Goal: Information Seeking & Learning: Find specific fact

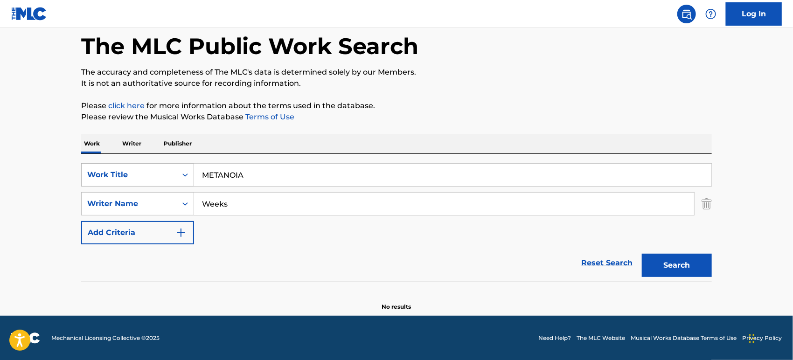
drag, startPoint x: 214, startPoint y: 175, endPoint x: 161, endPoint y: 176, distance: 52.3
click at [161, 176] on div "SearchWithCriteriaf84d8b47-8683-4a17-b269-6d1d1d0a7de4 Work Title METANOIA" at bounding box center [396, 174] width 631 height 23
paste input "If I Die 2Nite"
type input "If I Die 2Nite"
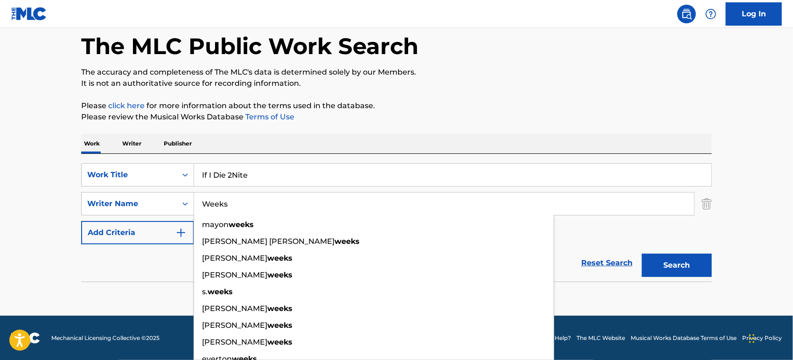
drag, startPoint x: 231, startPoint y: 196, endPoint x: 125, endPoint y: 188, distance: 106.3
click at [129, 189] on div "SearchWithCriteriaf84d8b47-8683-4a17-b269-6d1d1d0a7de4 Work Title If I Die 2Nit…" at bounding box center [396, 203] width 631 height 81
paste input "[PERSON_NAME]"
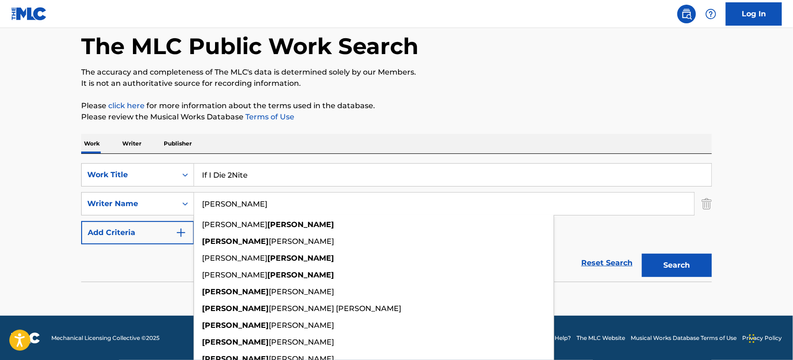
type input "[PERSON_NAME]"
click at [664, 263] on button "Search" at bounding box center [677, 265] width 70 height 23
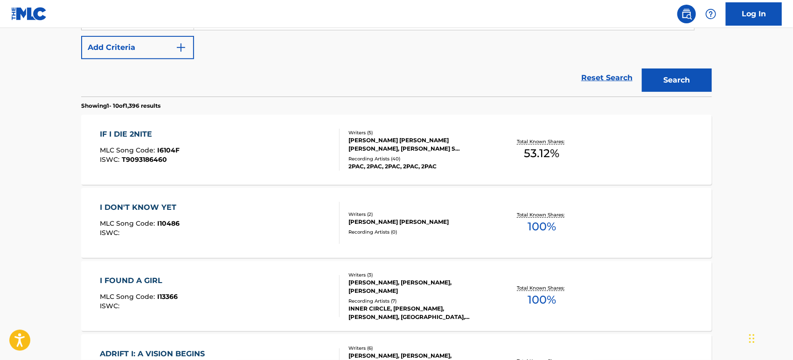
scroll to position [303, 0]
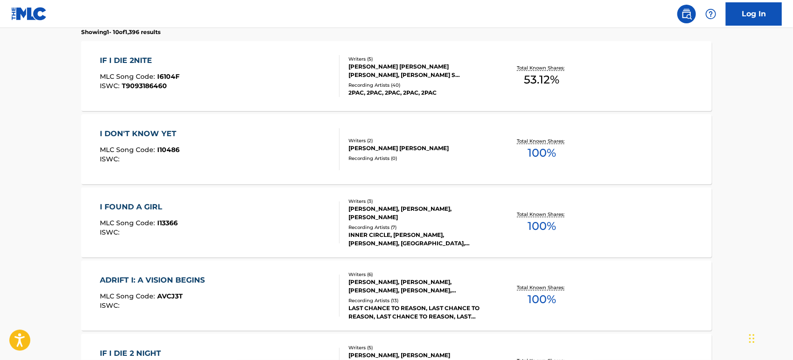
click at [363, 76] on div "[PERSON_NAME] [PERSON_NAME] [PERSON_NAME], [PERSON_NAME] S [PERSON_NAME], [PERS…" at bounding box center [419, 71] width 141 height 17
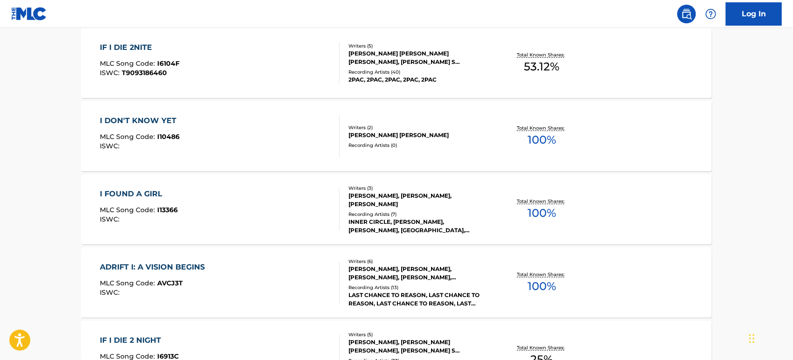
scroll to position [253, 0]
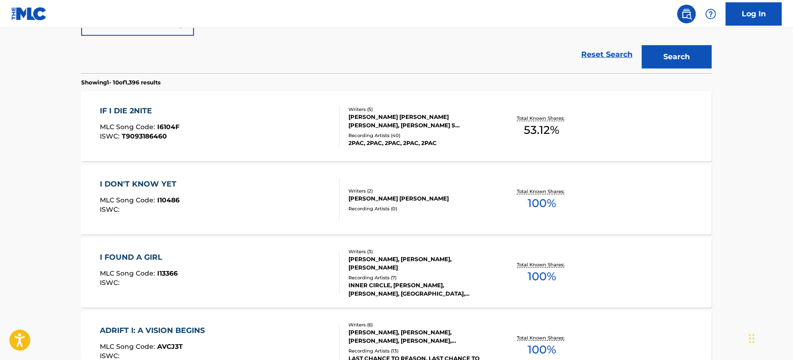
click at [273, 118] on div "IF I DIE 2NITE MLC Song Code : I6104F ISWC : T9093186460" at bounding box center [220, 126] width 240 height 42
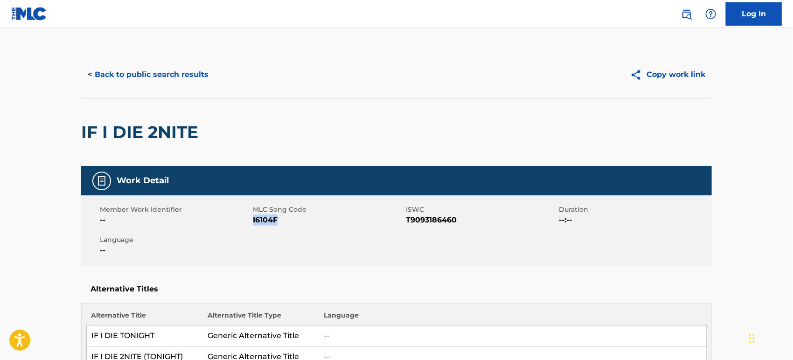
drag, startPoint x: 287, startPoint y: 217, endPoint x: 253, endPoint y: 222, distance: 33.4
click at [253, 222] on span "I6104F" at bounding box center [328, 220] width 151 height 11
copy span "I6104F"
click at [150, 72] on button "< Back to public search results" at bounding box center [148, 74] width 134 height 23
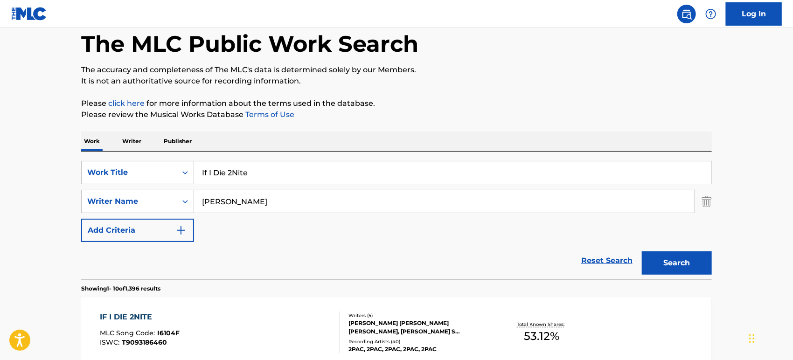
scroll to position [493, 0]
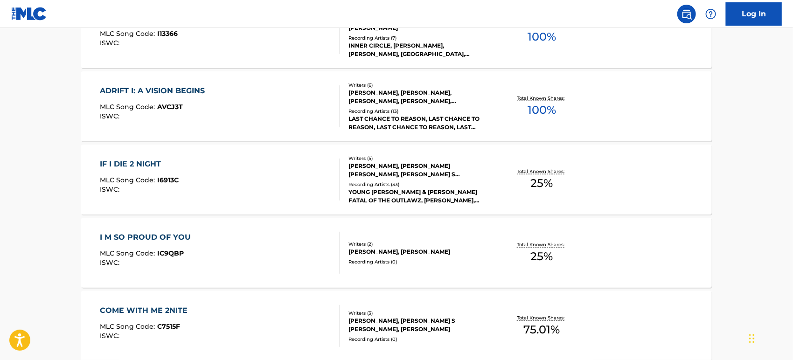
click at [470, 182] on div "Recording Artists ( 33 )" at bounding box center [419, 184] width 141 height 7
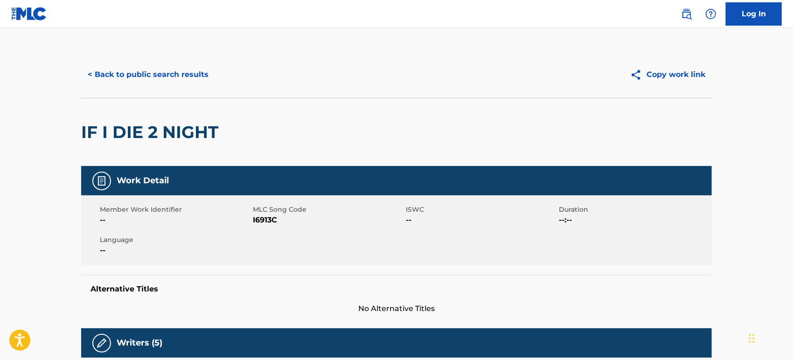
click at [155, 77] on button "< Back to public search results" at bounding box center [148, 74] width 134 height 23
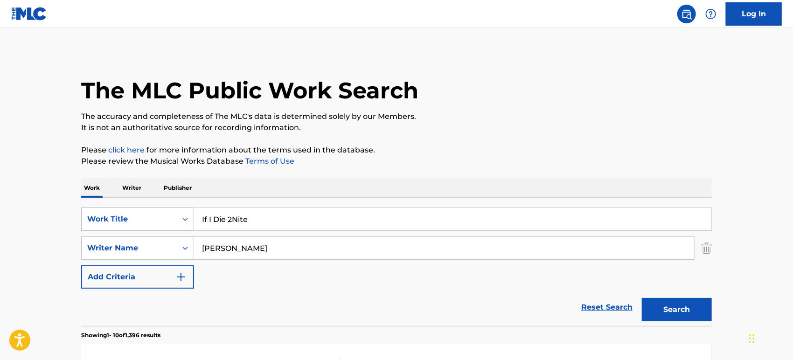
drag, startPoint x: 278, startPoint y: 216, endPoint x: 150, endPoint y: 208, distance: 128.1
click at [149, 210] on div "SearchWithCriteriaf84d8b47-8683-4a17-b269-6d1d1d0a7de4 Work Title If I Die 2Nite" at bounding box center [396, 219] width 631 height 23
paste input "IF I DIE 2NITE"
click at [220, 217] on input "IF I DIE 2NITE" at bounding box center [452, 219] width 517 height 22
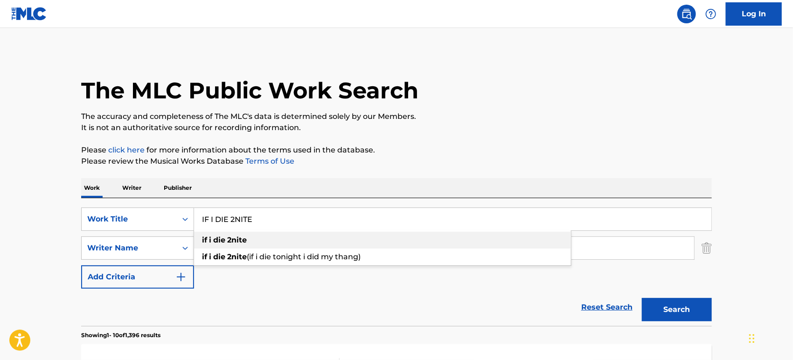
type input "IF I DIE 2NITE"
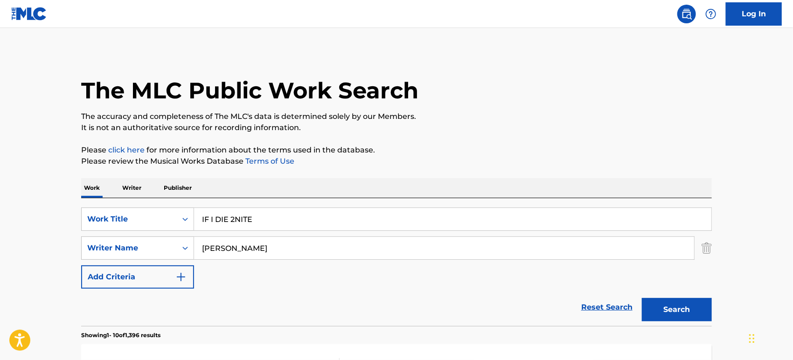
click at [272, 292] on div "Reset Search Search" at bounding box center [396, 307] width 631 height 37
drag, startPoint x: 248, startPoint y: 241, endPoint x: 168, endPoint y: 245, distance: 80.8
click at [168, 245] on div "SearchWithCriteria5d7dcedf-084f-47c5-b7f0-208da582deaa Writer Name [PERSON_NAME]" at bounding box center [396, 248] width 631 height 23
paste input "[PERSON_NAME]"
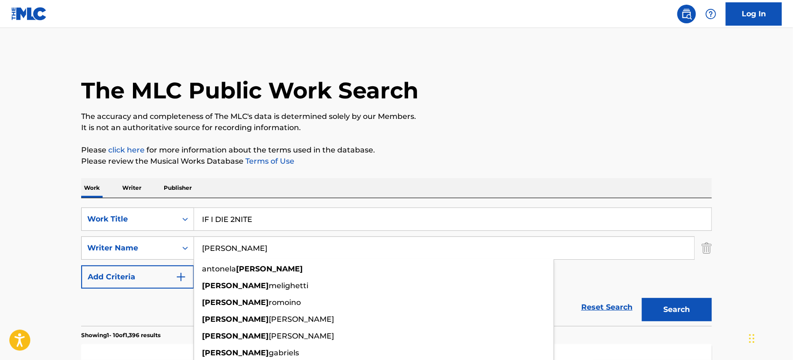
type input "[PERSON_NAME]"
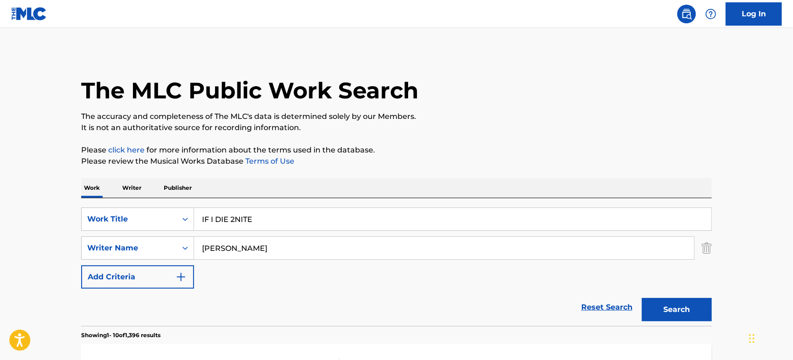
click at [676, 311] on button "Search" at bounding box center [677, 309] width 70 height 23
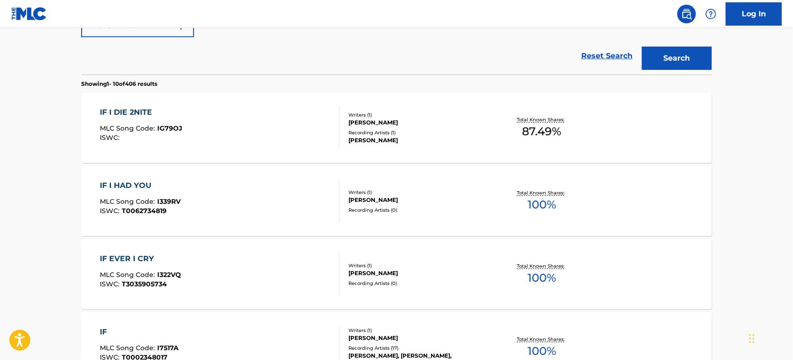
scroll to position [282, 0]
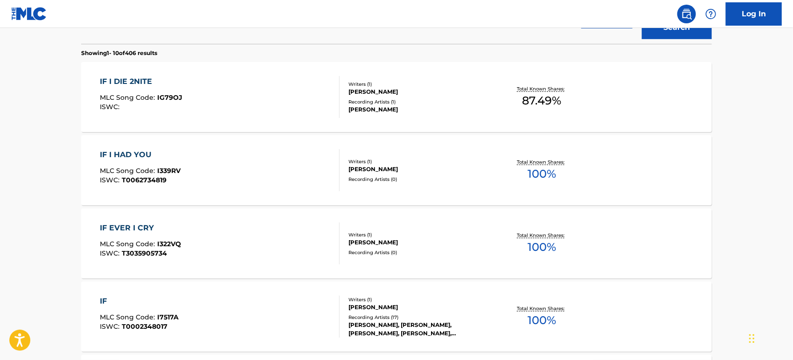
click at [160, 79] on div "IF I DIE 2NITE" at bounding box center [141, 81] width 83 height 11
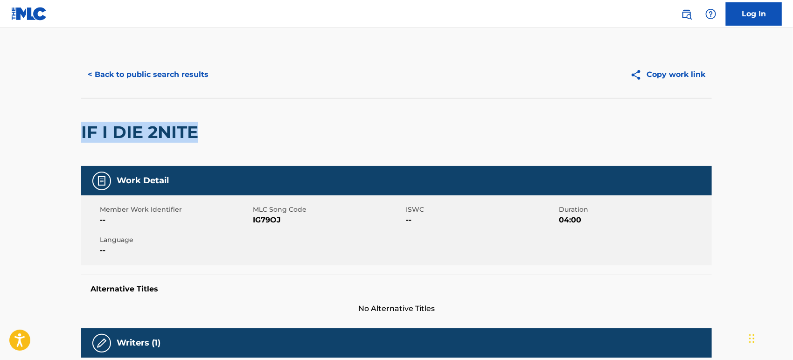
drag, startPoint x: 218, startPoint y: 137, endPoint x: 81, endPoint y: 126, distance: 137.6
copy h2 "IF I DIE 2NITE"
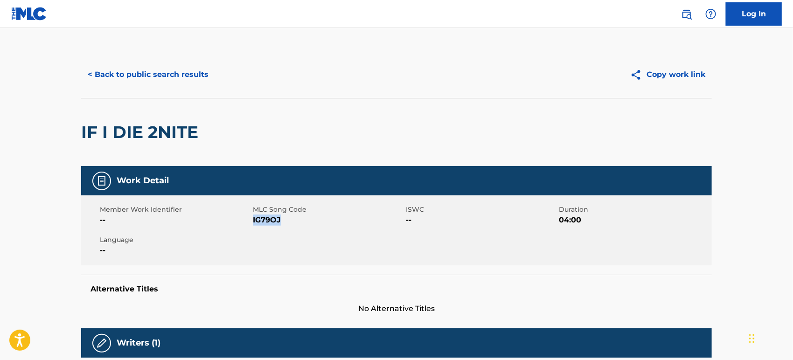
drag, startPoint x: 282, startPoint y: 220, endPoint x: 253, endPoint y: 218, distance: 29.0
click at [253, 218] on span "IG79OJ" at bounding box center [328, 220] width 151 height 11
copy span "IG79OJ"
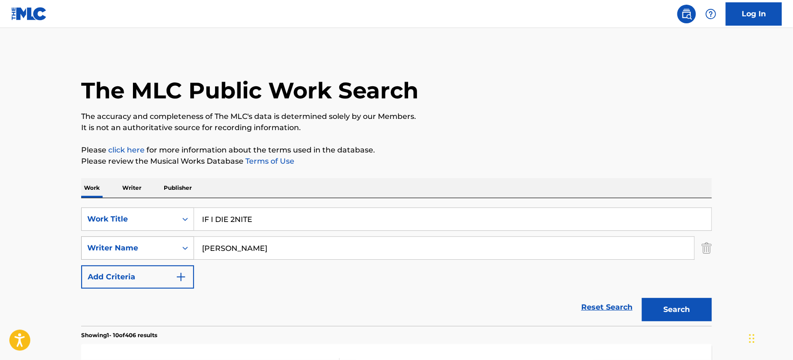
drag, startPoint x: 265, startPoint y: 249, endPoint x: 175, endPoint y: 242, distance: 89.4
click at [175, 242] on div "SearchWithCriteria5d7dcedf-084f-47c5-b7f0-208da582deaa Writer Name [PERSON_NAME]" at bounding box center [396, 248] width 631 height 23
paste input "CRUCHFIELD"
drag, startPoint x: 284, startPoint y: 223, endPoint x: 90, endPoint y: 215, distance: 194.3
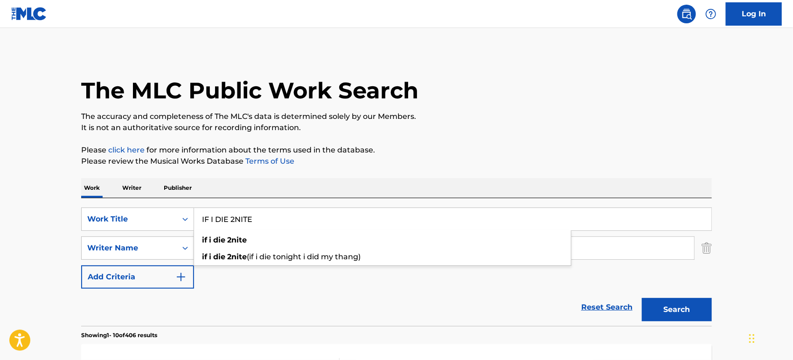
click at [657, 300] on button "Search" at bounding box center [677, 309] width 70 height 23
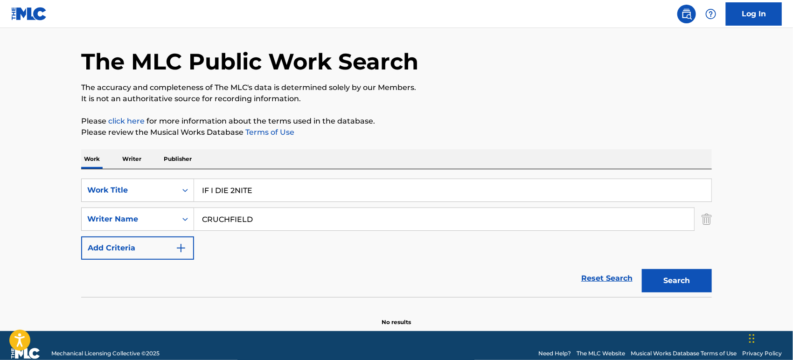
scroll to position [44, 0]
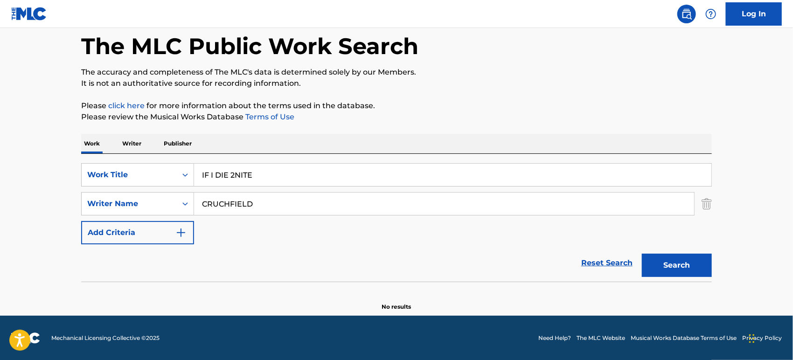
click at [275, 178] on input "IF I DIE 2NITE" at bounding box center [452, 175] width 517 height 22
drag, startPoint x: 200, startPoint y: 193, endPoint x: 142, endPoint y: 189, distance: 58.0
click at [140, 190] on div "SearchWithCriteriaf84d8b47-8683-4a17-b269-6d1d1d0a7de4 Work Title IF I DIE 2NIT…" at bounding box center [396, 203] width 631 height 81
paste input "[GEOGRAPHIC_DATA]"
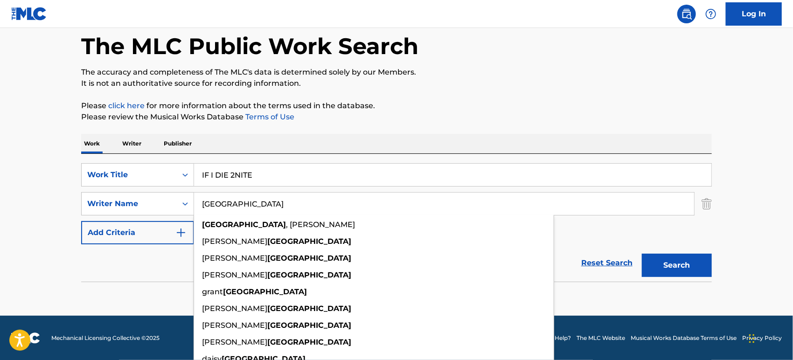
type input "[GEOGRAPHIC_DATA]"
click at [676, 260] on button "Search" at bounding box center [677, 265] width 70 height 23
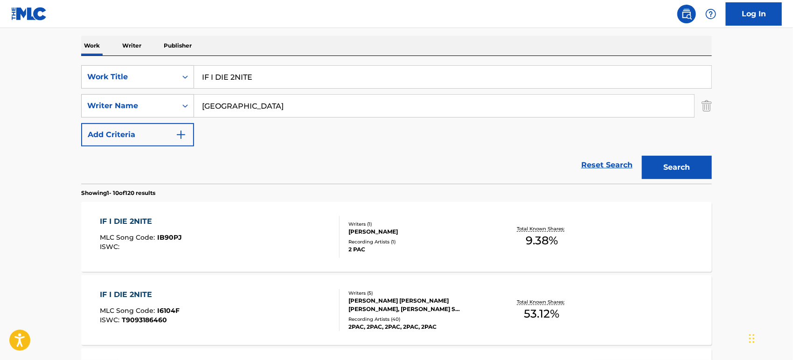
scroll to position [148, 0]
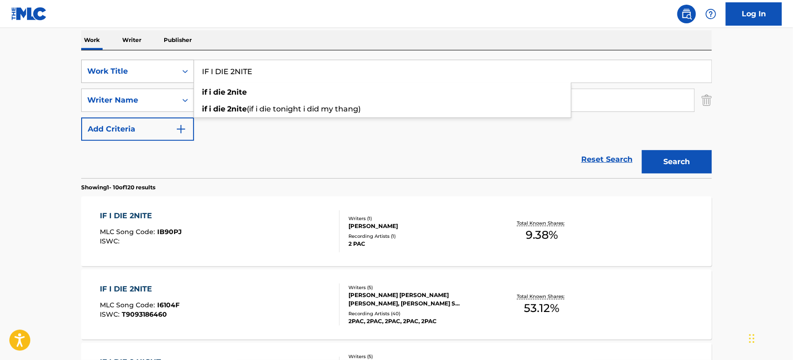
drag, startPoint x: 283, startPoint y: 77, endPoint x: 103, endPoint y: 77, distance: 179.6
click at [103, 77] on div "SearchWithCriteriaf84d8b47-8683-4a17-b269-6d1d1d0a7de4 Work Title IF I DIE 2NIT…" at bounding box center [396, 71] width 631 height 23
paste input "f I Die 2Nite"
click at [688, 165] on button "Search" at bounding box center [677, 161] width 70 height 23
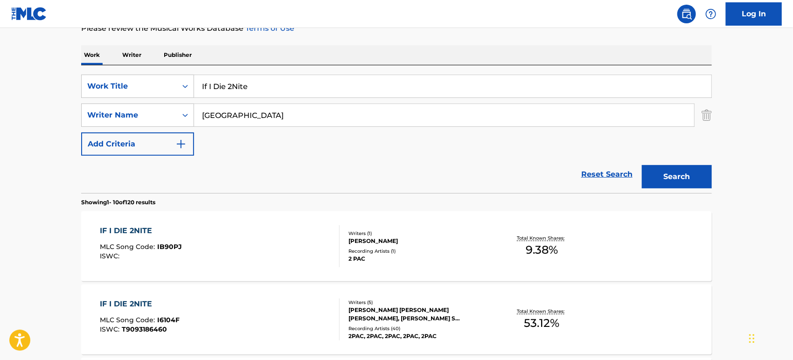
scroll to position [44, 0]
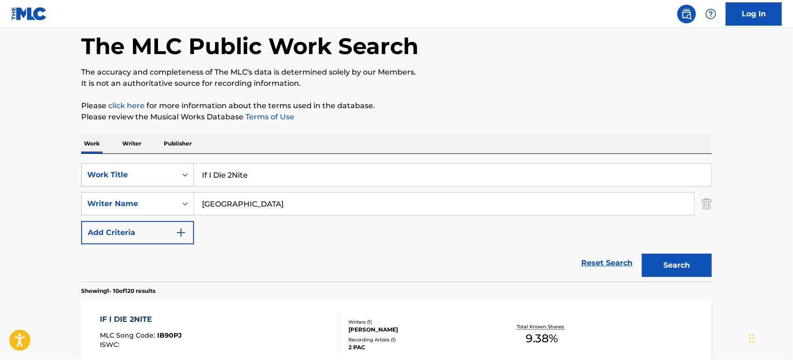
drag, startPoint x: 279, startPoint y: 172, endPoint x: 143, endPoint y: 177, distance: 135.9
click at [143, 177] on div "SearchWithCriteriaf84d8b47-8683-4a17-b269-6d1d1d0a7de4 Work Title If I Die 2Nite" at bounding box center [396, 174] width 631 height 23
paste input "Really Mean It"
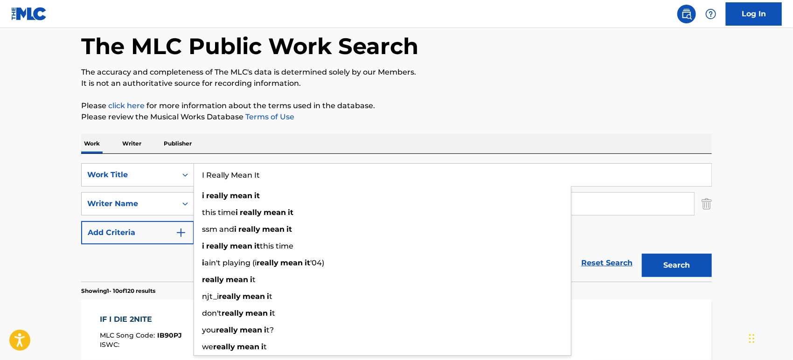
type input "I Really Mean It"
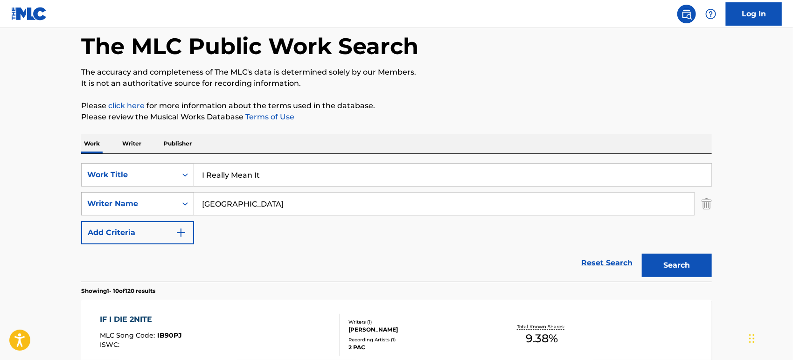
drag, startPoint x: 257, startPoint y: 193, endPoint x: 147, endPoint y: 195, distance: 110.6
click at [147, 195] on div "SearchWithCriteria5d7dcedf-084f-47c5-b7f0-208da582deaa Writer Name [PERSON_NAME]" at bounding box center [396, 203] width 631 height 23
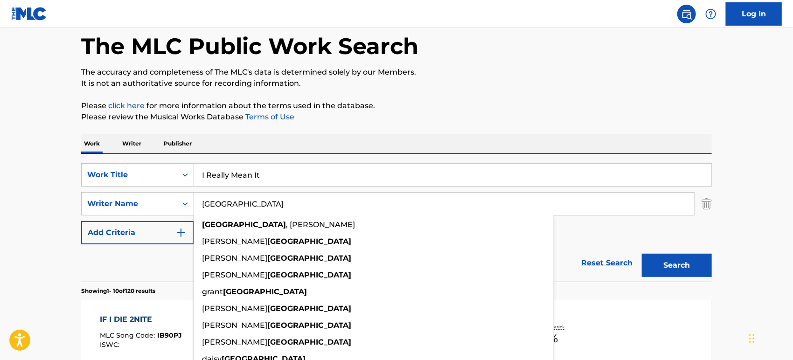
paste input "[PERSON_NAME]"
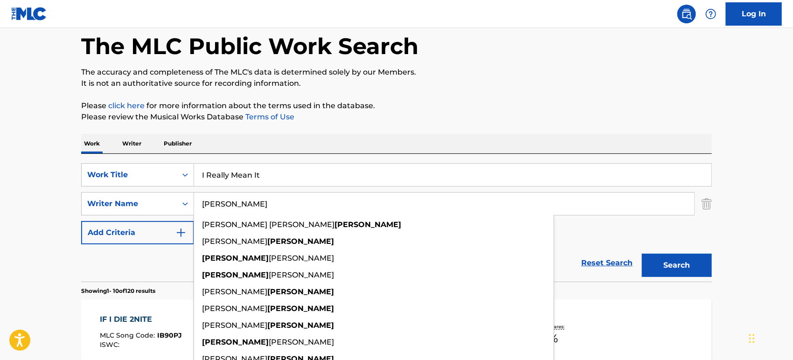
type input "[PERSON_NAME]"
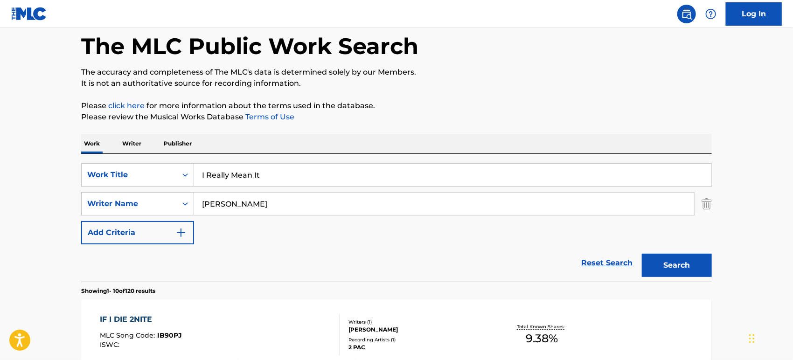
click at [665, 257] on button "Search" at bounding box center [677, 265] width 70 height 23
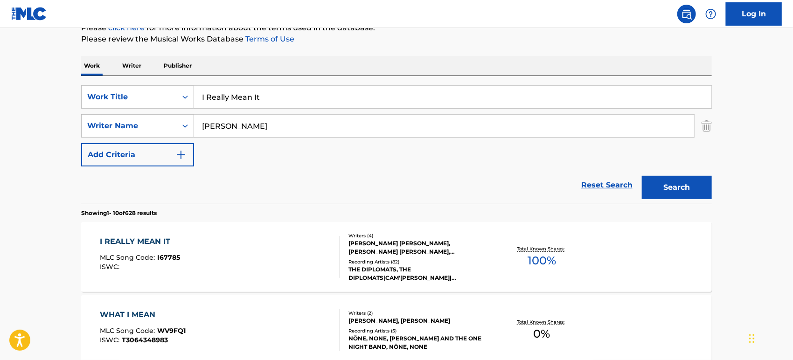
scroll to position [179, 0]
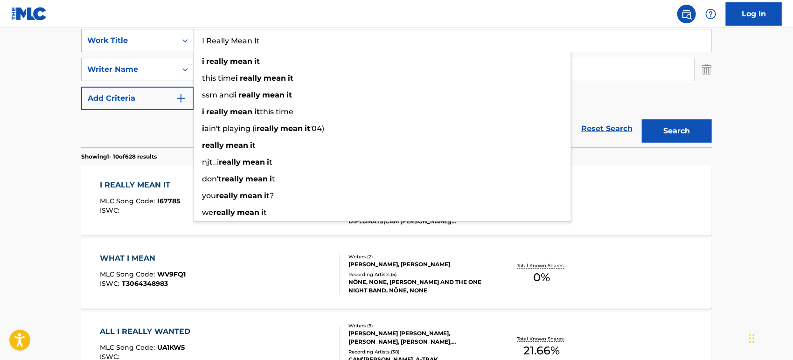
drag, startPoint x: 276, startPoint y: 45, endPoint x: 159, endPoint y: 42, distance: 116.7
click at [159, 42] on div "SearchWithCriteriaf84d8b47-8683-4a17-b269-6d1d1d0a7de4 Work Title I Really Mean…" at bounding box center [396, 40] width 631 height 23
drag, startPoint x: 288, startPoint y: 36, endPoint x: 176, endPoint y: 40, distance: 112.0
click at [176, 40] on div "SearchWithCriteriaf84d8b47-8683-4a17-b269-6d1d1d0a7de4 Work Title I Really Mean…" at bounding box center [396, 40] width 631 height 23
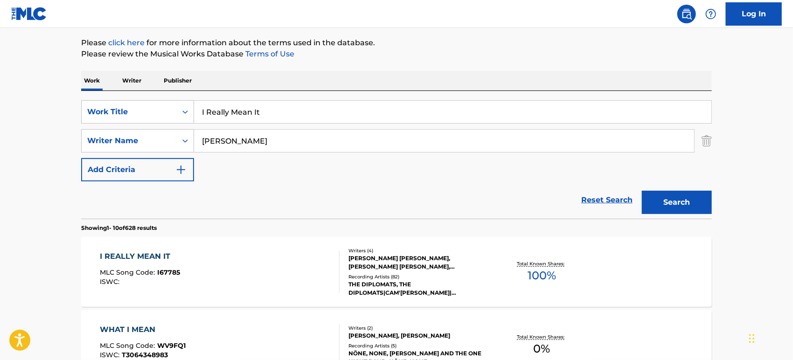
scroll to position [207, 0]
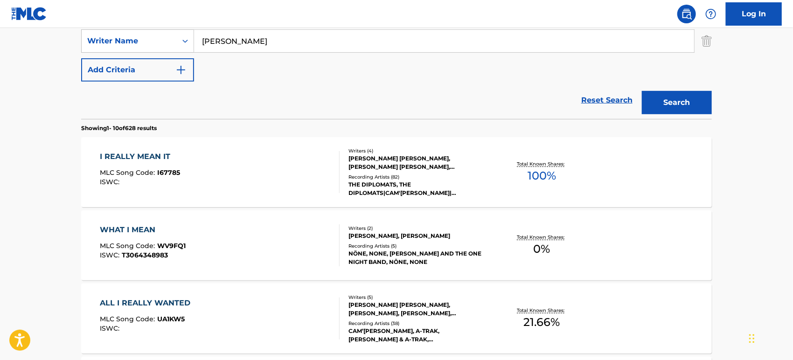
click at [399, 175] on div "Recording Artists ( 82 )" at bounding box center [419, 177] width 141 height 7
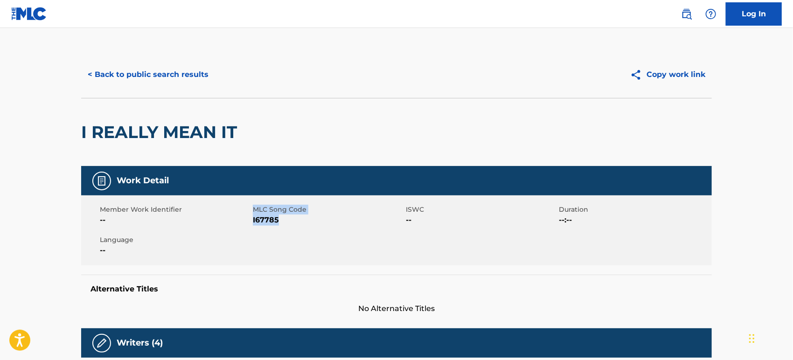
drag, startPoint x: 293, startPoint y: 219, endPoint x: 250, endPoint y: 220, distance: 42.5
click at [250, 220] on div "Member Work Identifier -- MLC Song Code I67785 ISWC -- Duration --:-- Language …" at bounding box center [396, 231] width 631 height 70
copy div "MLC Song Code I67785"
click at [261, 221] on span "I67785" at bounding box center [328, 220] width 151 height 11
click at [268, 219] on span "I67785" at bounding box center [328, 220] width 151 height 11
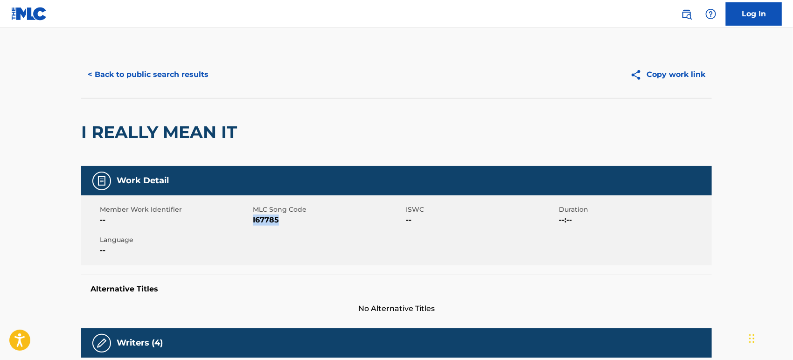
click at [268, 219] on span "I67785" at bounding box center [328, 220] width 151 height 11
copy span "I67785"
click at [147, 69] on button "< Back to public search results" at bounding box center [148, 74] width 134 height 23
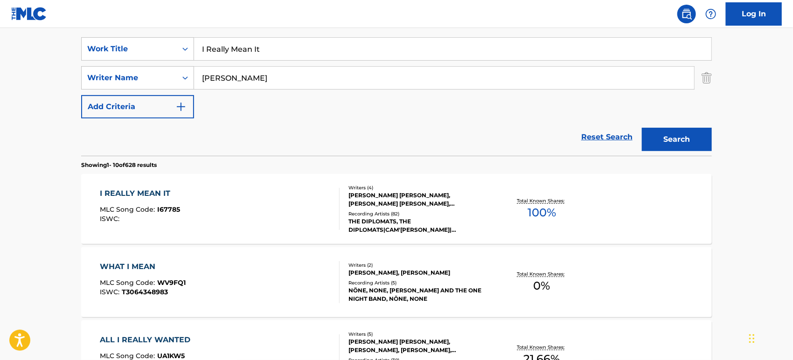
scroll to position [155, 0]
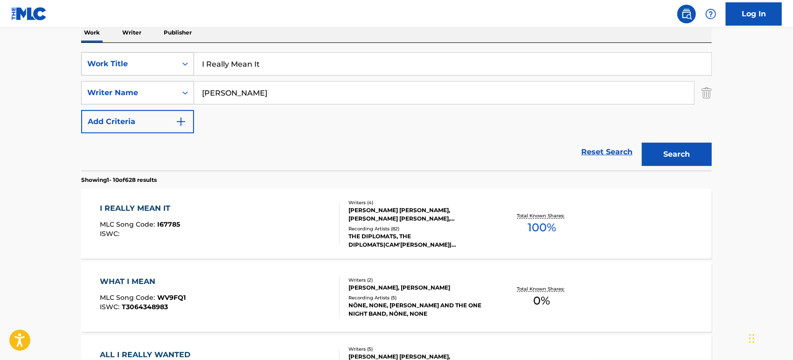
drag, startPoint x: 269, startPoint y: 69, endPoint x: 174, endPoint y: 63, distance: 94.9
click at [174, 63] on div "SearchWithCriteriaf84d8b47-8683-4a17-b269-6d1d1d0a7de4 Work Title I Really Mean…" at bounding box center [396, 63] width 631 height 23
paste input "Happy Feelin's"
type input "Happy Feelin's"
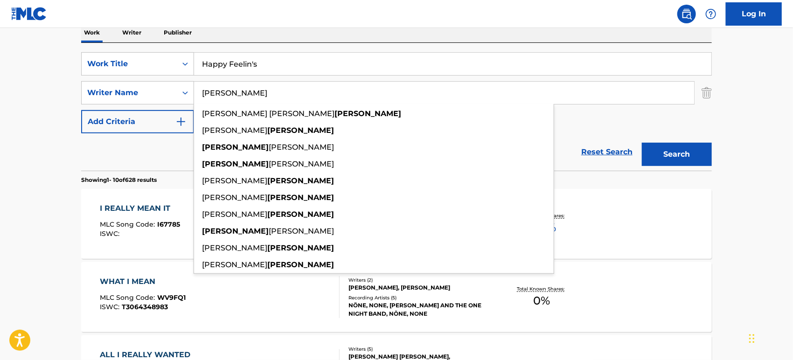
drag, startPoint x: 263, startPoint y: 94, endPoint x: 241, endPoint y: 91, distance: 22.2
click at [180, 89] on div "SearchWithCriteria5d7dcedf-084f-47c5-b7f0-208da582deaa Writer [DEMOGRAPHIC_DATA…" at bounding box center [396, 92] width 631 height 23
paste input "[PERSON_NAME]"
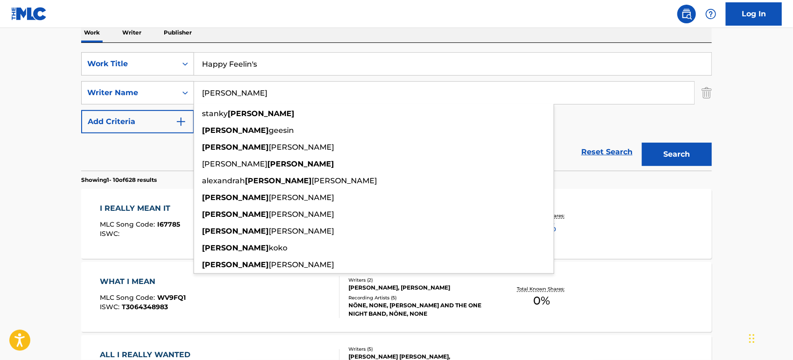
type input "[PERSON_NAME]"
click at [704, 153] on button "Search" at bounding box center [677, 154] width 70 height 23
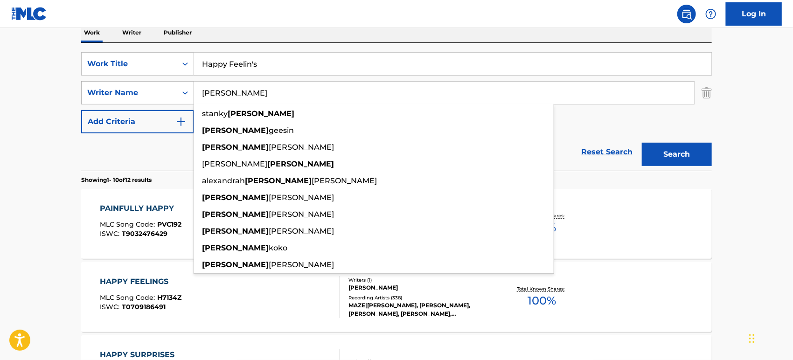
drag, startPoint x: 250, startPoint y: 88, endPoint x: 179, endPoint y: 87, distance: 71.4
click at [179, 87] on div "SearchWithCriteria5d7dcedf-084f-47c5-b7f0-208da582deaa Writer Name [PERSON_NAME…" at bounding box center [396, 92] width 631 height 23
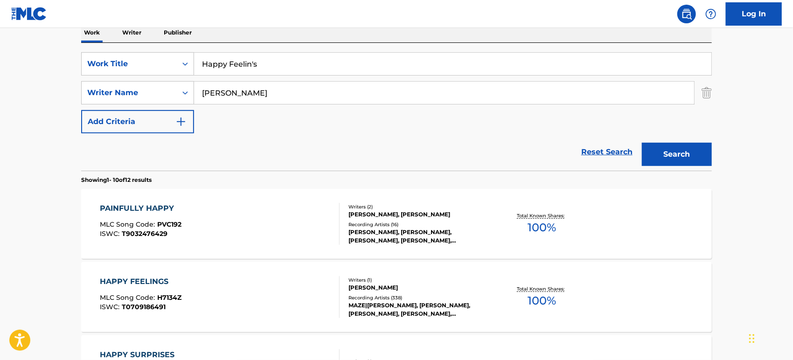
click at [439, 295] on div "Recording Artists ( 338 )" at bounding box center [419, 297] width 141 height 7
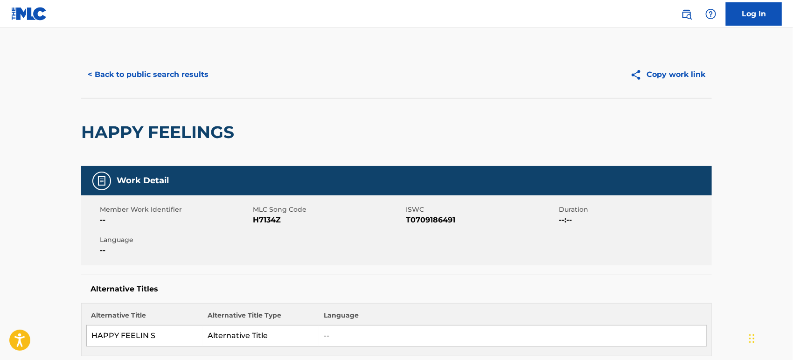
click at [127, 71] on button "< Back to public search results" at bounding box center [148, 74] width 134 height 23
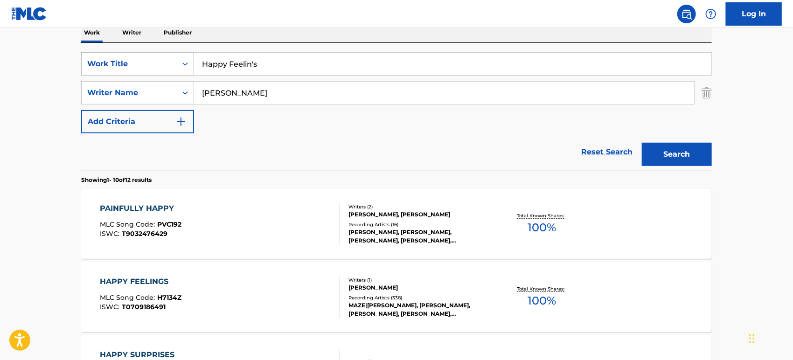
drag, startPoint x: 198, startPoint y: 72, endPoint x: 175, endPoint y: 70, distance: 23.4
click at [175, 70] on div "SearchWithCriteriaf84d8b47-8683-4a17-b269-6d1d1d0a7de4 Work Title Happy Feelin's" at bounding box center [396, 63] width 631 height 23
paste input "Soulful Strut"
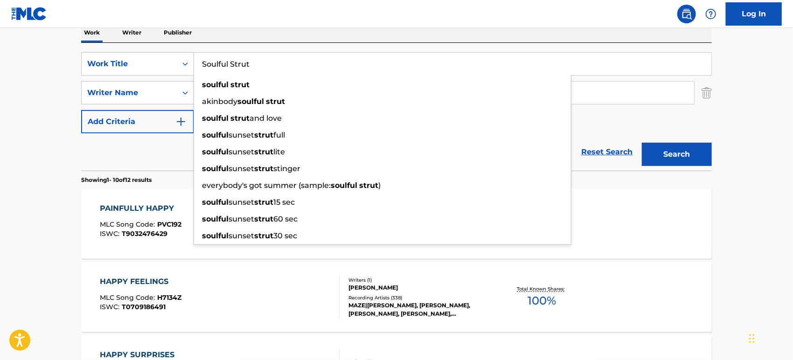
type input "Soulful Strut"
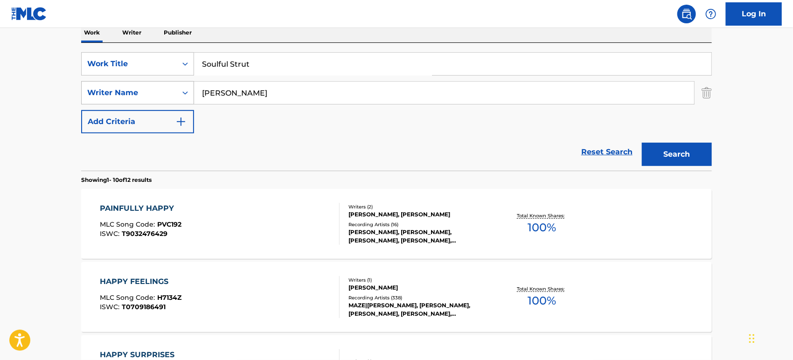
drag, startPoint x: 245, startPoint y: 90, endPoint x: 140, endPoint y: 89, distance: 105.5
click at [140, 89] on div "SearchWithCriteria5d7dcedf-084f-47c5-b7f0-208da582deaa Writer Name [PERSON_NAME]" at bounding box center [396, 92] width 631 height 23
paste input "[PERSON_NAME]"
click at [677, 148] on button "Search" at bounding box center [677, 154] width 70 height 23
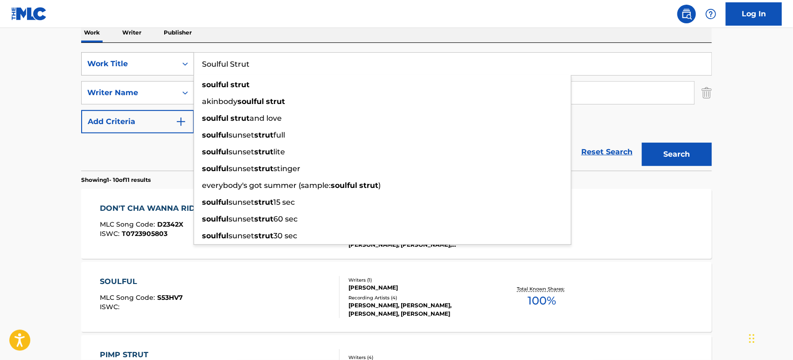
drag, startPoint x: 260, startPoint y: 63, endPoint x: 125, endPoint y: 55, distance: 135.6
click at [125, 55] on div "SearchWithCriteriaf84d8b47-8683-4a17-b269-6d1d1d0a7de4 Work Title Soulful Strut…" at bounding box center [396, 63] width 631 height 23
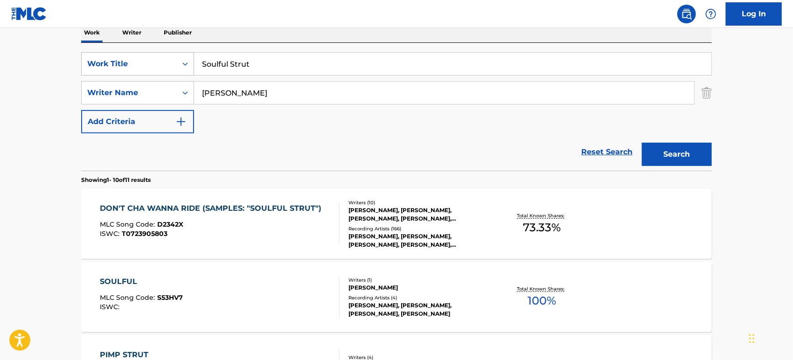
drag, startPoint x: 264, startPoint y: 63, endPoint x: 138, endPoint y: 62, distance: 125.5
click at [138, 62] on div "SearchWithCriteriaf84d8b47-8683-4a17-b269-6d1d1d0a7de4 Work Title Soulful Strut" at bounding box center [396, 63] width 631 height 23
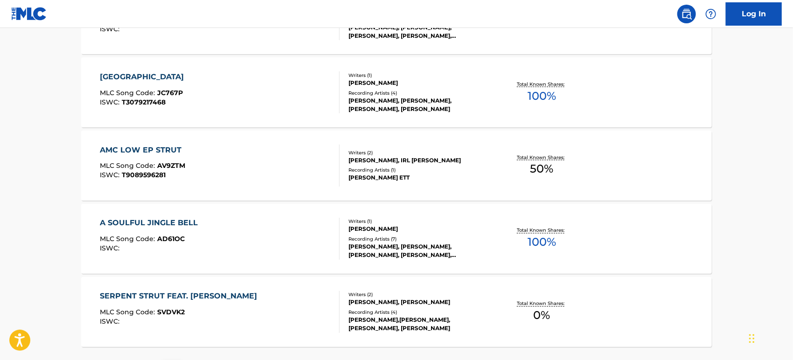
scroll to position [811, 0]
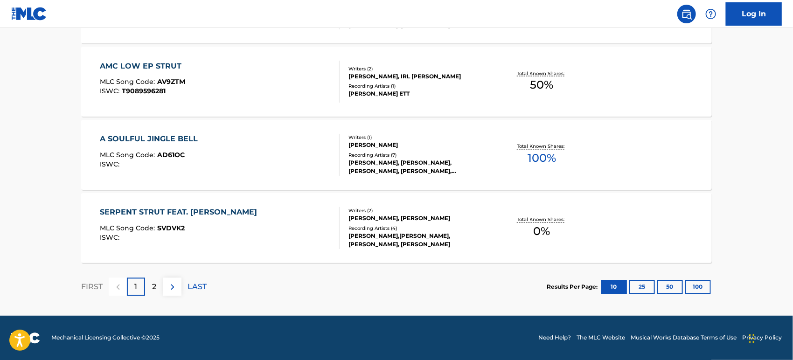
click at [707, 290] on button "100" at bounding box center [698, 287] width 26 height 14
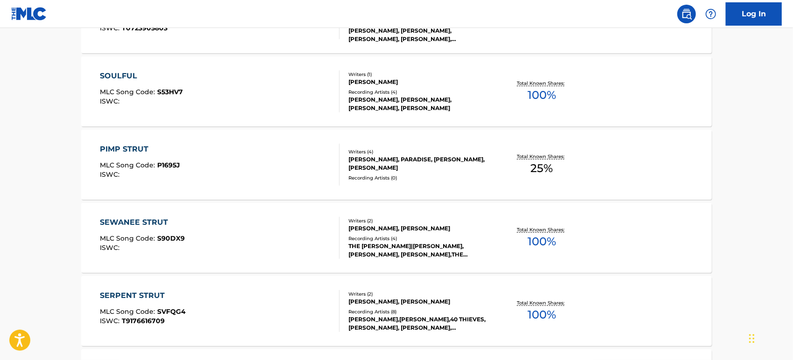
scroll to position [0, 0]
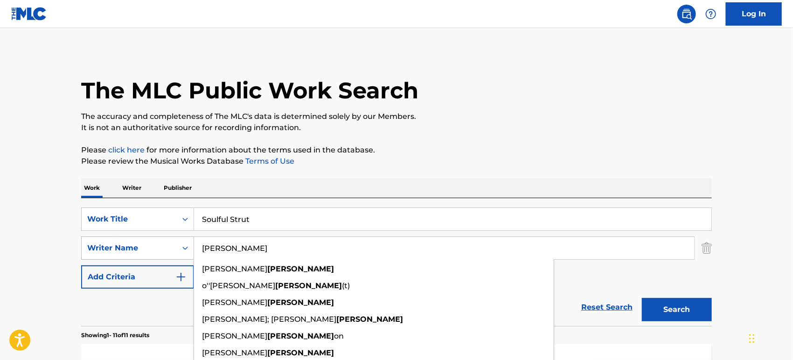
drag, startPoint x: 250, startPoint y: 247, endPoint x: 137, endPoint y: 240, distance: 113.6
click at [127, 241] on div "SearchWithCriteria5d7dcedf-084f-47c5-b7f0-208da582deaa Writer Name [PERSON_NAME…" at bounding box center [396, 248] width 631 height 23
paste input "Record"
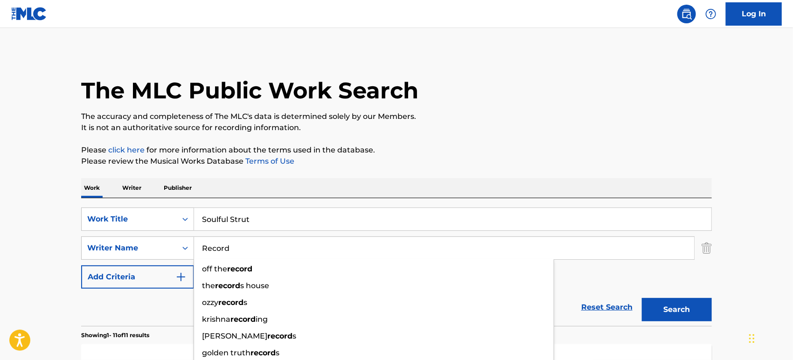
type input "Record"
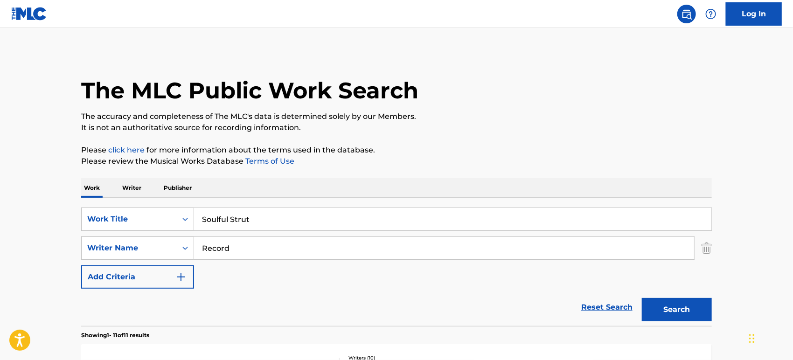
click at [649, 310] on button "Search" at bounding box center [677, 309] width 70 height 23
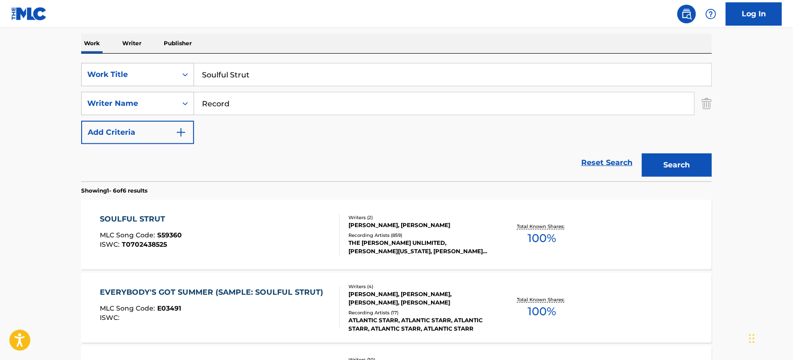
scroll to position [52, 0]
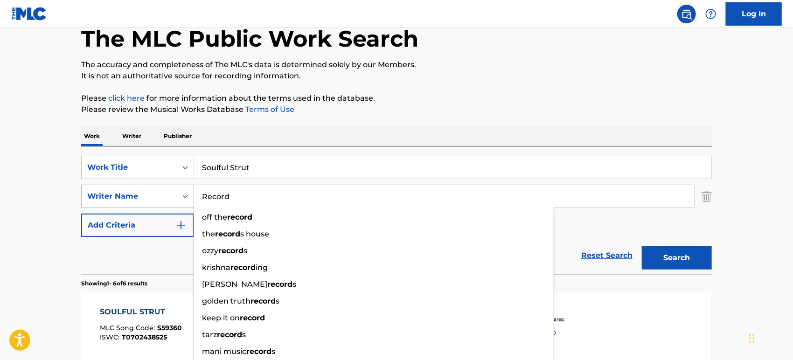
drag, startPoint x: 248, startPoint y: 203, endPoint x: 142, endPoint y: 194, distance: 106.8
click at [142, 194] on div "SearchWithCriteria5d7dcedf-084f-47c5-b7f0-208da582deaa Writer Name Record off t…" at bounding box center [396, 196] width 631 height 23
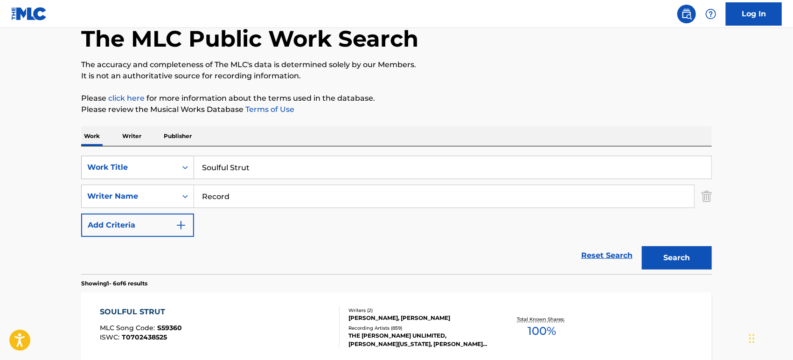
drag, startPoint x: 266, startPoint y: 174, endPoint x: 147, endPoint y: 171, distance: 118.6
click at [147, 171] on div "SearchWithCriteriaf84d8b47-8683-4a17-b269-6d1d1d0a7de4 Work Title Soulful Strut" at bounding box center [396, 167] width 631 height 23
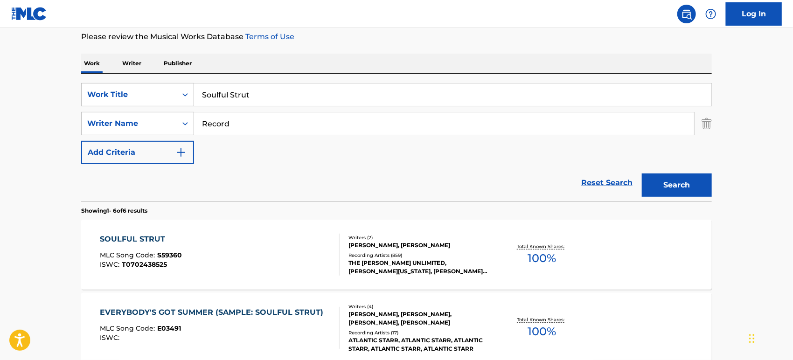
scroll to position [259, 0]
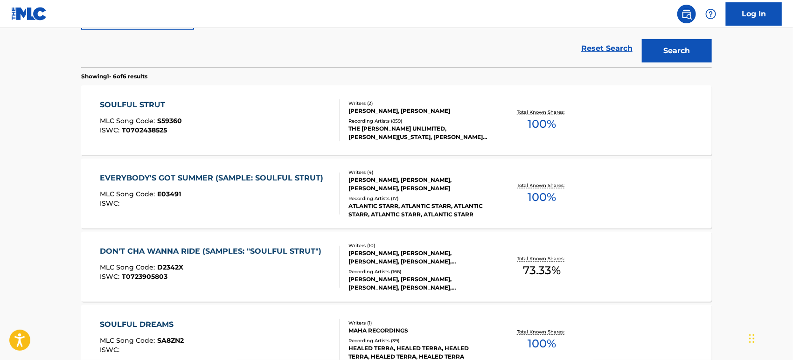
click at [229, 109] on div "SOULFUL STRUT MLC Song Code : S59360 ISWC : T0702438525" at bounding box center [220, 120] width 240 height 42
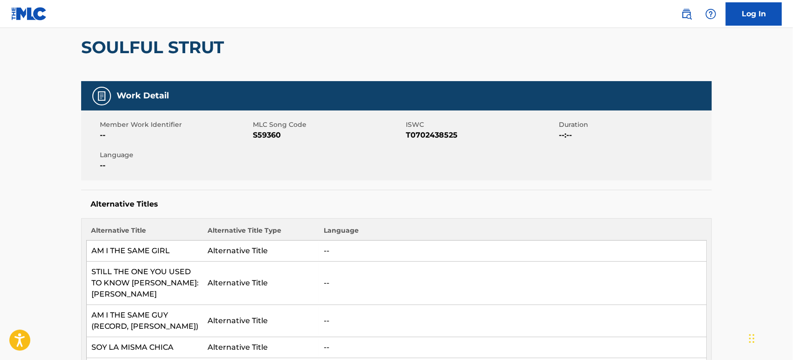
scroll to position [104, 0]
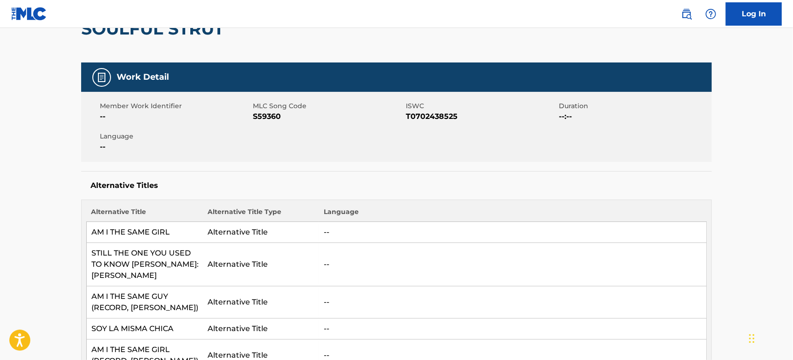
click at [427, 118] on span "T0702438525" at bounding box center [481, 116] width 151 height 11
copy span "T0702438525"
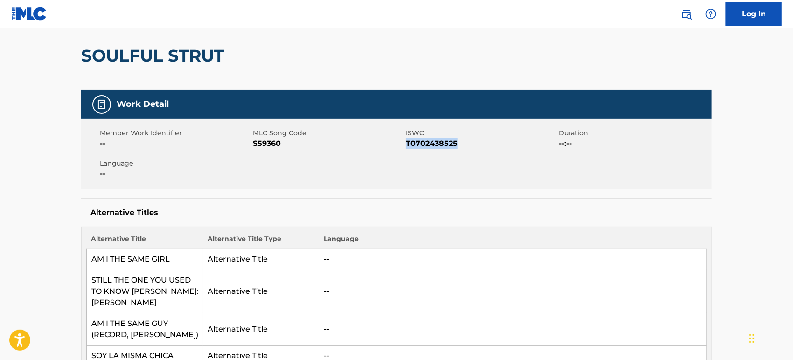
scroll to position [0, 0]
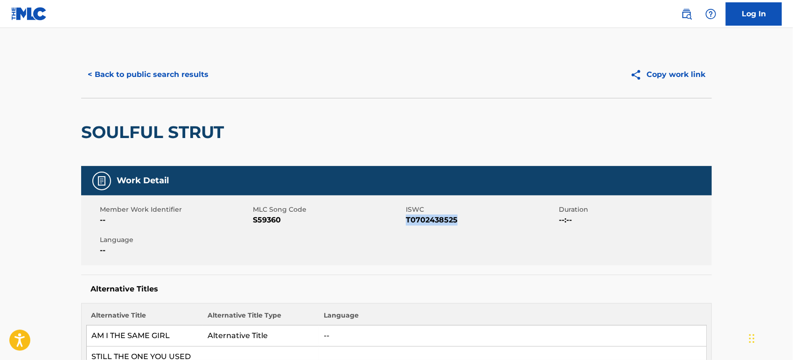
click at [116, 63] on button "< Back to public search results" at bounding box center [148, 74] width 134 height 23
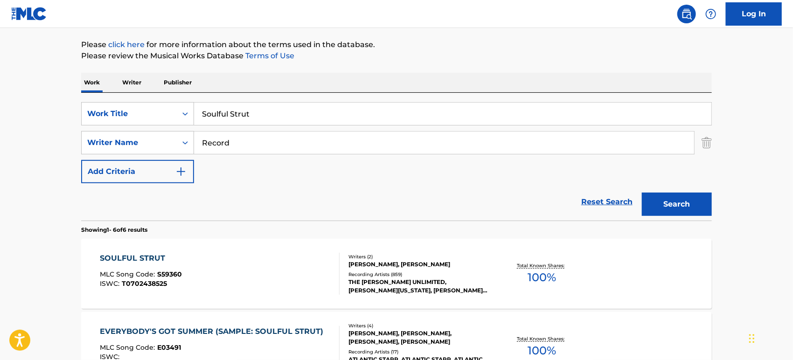
scroll to position [1, 0]
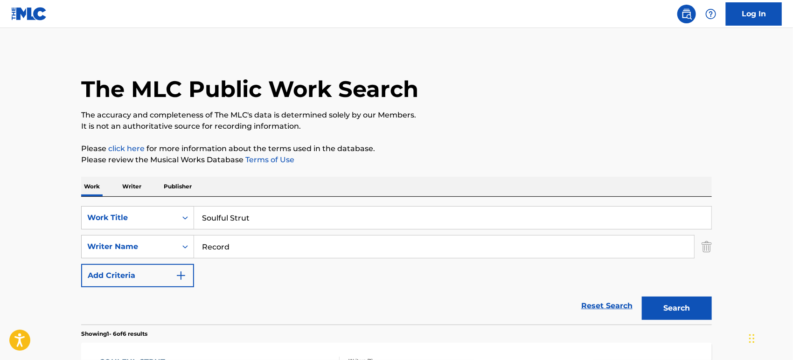
drag, startPoint x: 248, startPoint y: 238, endPoint x: 147, endPoint y: 229, distance: 101.1
click at [153, 231] on div "SearchWithCriteriaf84d8b47-8683-4a17-b269-6d1d1d0a7de4 Work Title Soulful Strut…" at bounding box center [396, 246] width 631 height 81
paste input "USUM71025606"
drag, startPoint x: 277, startPoint y: 243, endPoint x: 107, endPoint y: 231, distance: 170.3
click at [105, 231] on div "SearchWithCriteriaf84d8b47-8683-4a17-b269-6d1d1d0a7de4 Work Title Soulful Strut…" at bounding box center [396, 246] width 631 height 81
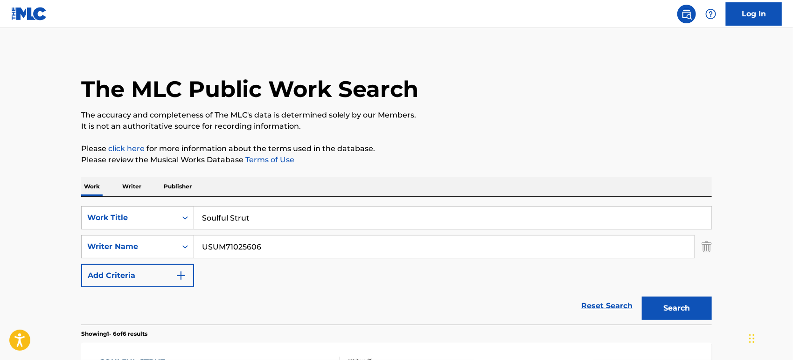
paste input "Temperton"
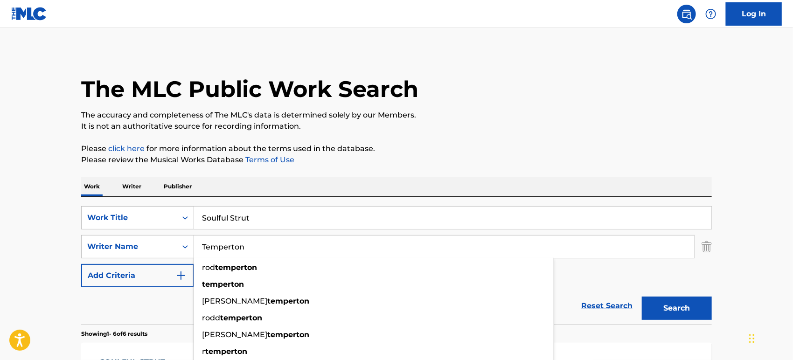
type input "Temperton"
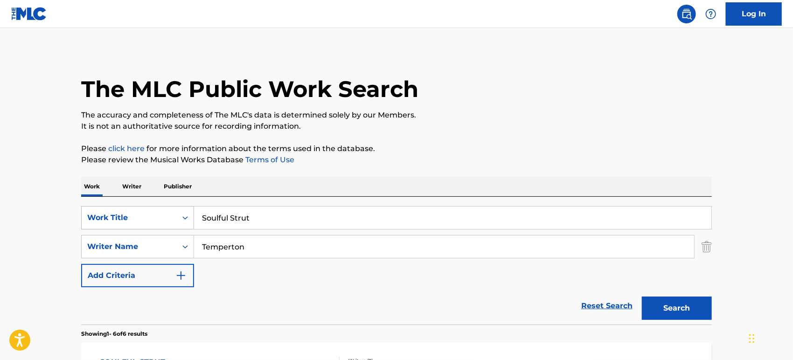
drag, startPoint x: 264, startPoint y: 218, endPoint x: 176, endPoint y: 217, distance: 87.7
click at [176, 217] on div "SearchWithCriteriaf84d8b47-8683-4a17-b269-6d1d1d0a7de4 Work Title Soulful Strut" at bounding box center [396, 217] width 631 height 23
paste input "You Put a Move on My Hear"
type input "You Put a Move on My Heart"
click at [667, 300] on button "Search" at bounding box center [677, 308] width 70 height 23
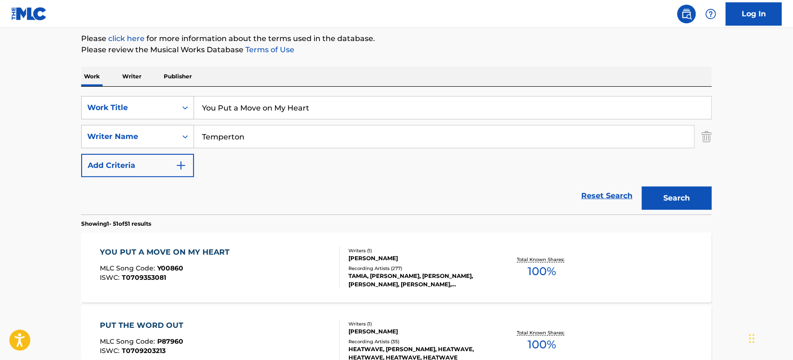
scroll to position [127, 0]
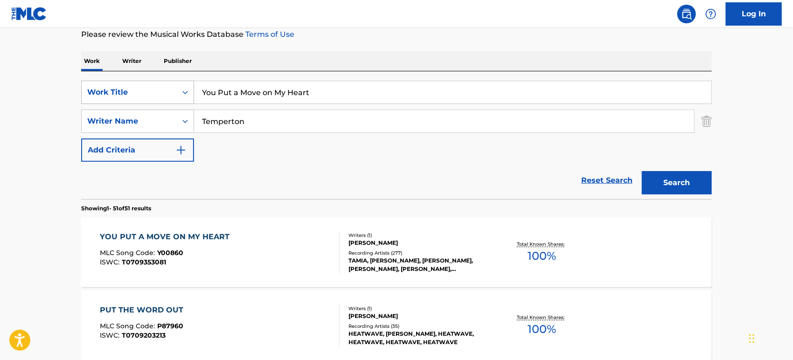
drag, startPoint x: 317, startPoint y: 92, endPoint x: 153, endPoint y: 92, distance: 164.2
click at [153, 92] on div "SearchWithCriteriaf84d8b47-8683-4a17-b269-6d1d1d0a7de4 Work Title You Put a Mov…" at bounding box center [396, 92] width 631 height 23
click at [277, 93] on input "You Put a Move on My Heart" at bounding box center [452, 92] width 517 height 22
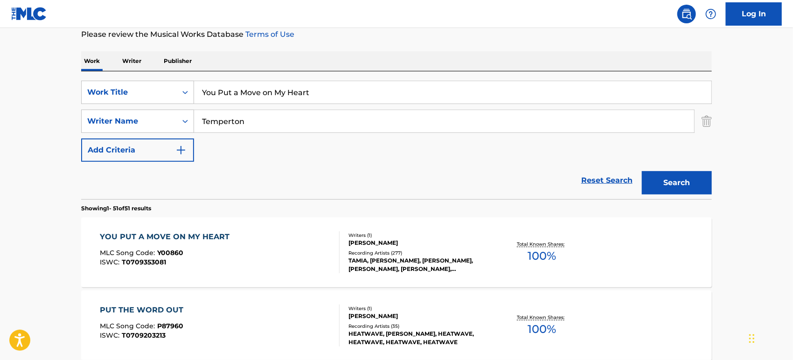
click at [309, 257] on div "YOU PUT A MOVE ON MY HEART MLC Song Code : Y00860 ISWC : T0709353081" at bounding box center [220, 252] width 240 height 42
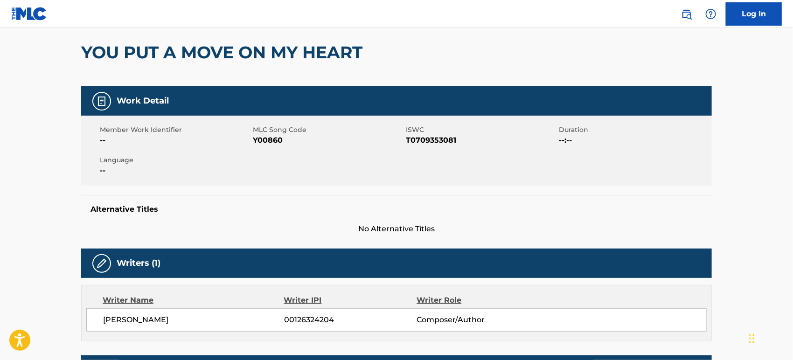
scroll to position [104, 0]
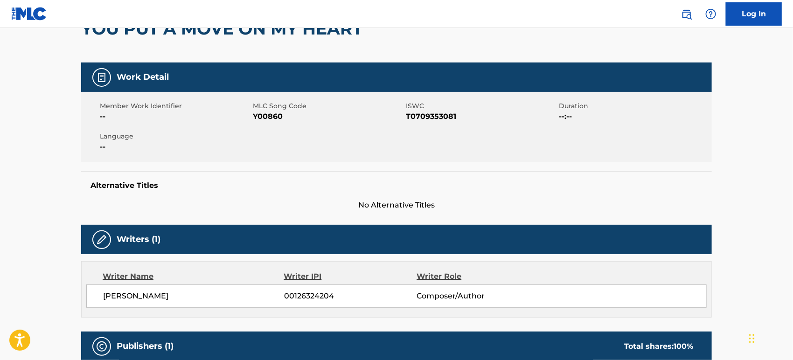
click at [433, 115] on span "T0709353081" at bounding box center [481, 116] width 151 height 11
copy span "T0709353081"
drag, startPoint x: 291, startPoint y: 114, endPoint x: 256, endPoint y: 116, distance: 35.5
click at [256, 116] on span "Y00860" at bounding box center [328, 116] width 151 height 11
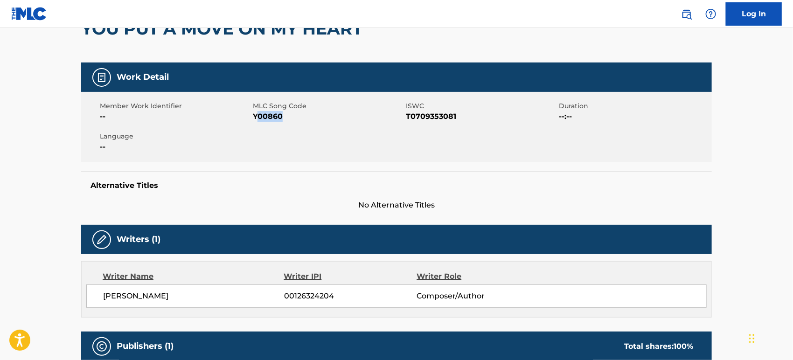
copy span "00860"
drag, startPoint x: 254, startPoint y: 117, endPoint x: 301, endPoint y: 118, distance: 46.7
click at [301, 118] on span "Y00860" at bounding box center [328, 116] width 151 height 11
copy span "Y00860"
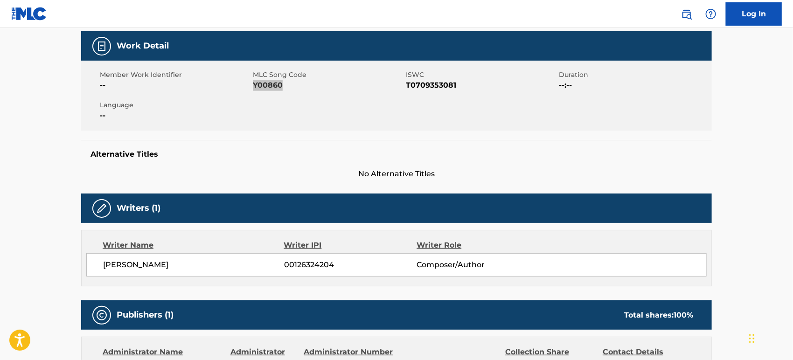
scroll to position [0, 0]
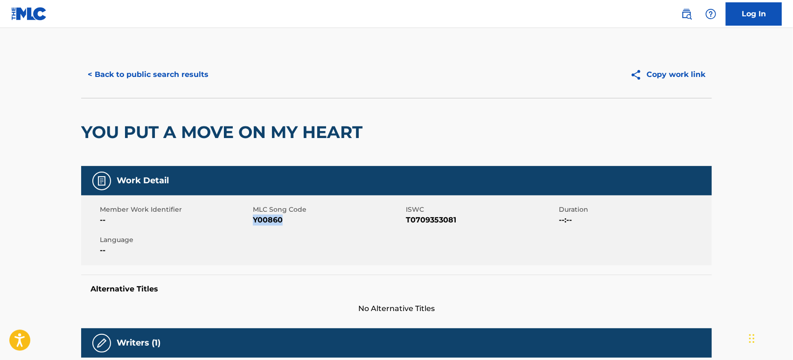
click at [109, 72] on button "< Back to public search results" at bounding box center [148, 74] width 134 height 23
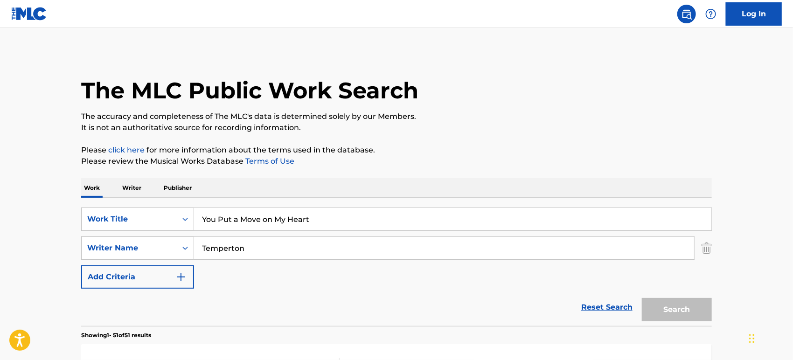
scroll to position [127, 0]
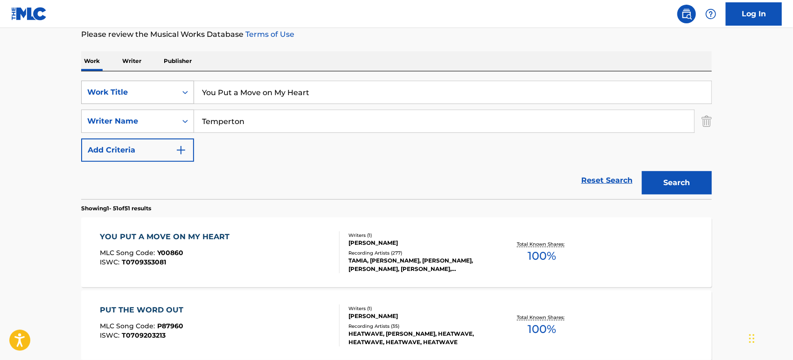
drag, startPoint x: 324, startPoint y: 89, endPoint x: 149, endPoint y: 87, distance: 175.0
click at [149, 87] on div "SearchWithCriteriaf84d8b47-8683-4a17-b269-6d1d1d0a7de4 Work Title You Put a Mov…" at bounding box center [396, 92] width 631 height 23
paste input "Mad Love"
type input "Mad Love"
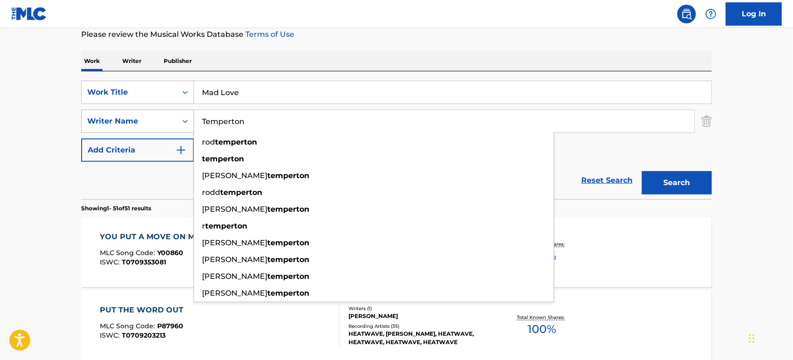
drag, startPoint x: 273, startPoint y: 119, endPoint x: 153, endPoint y: 116, distance: 119.5
click at [153, 116] on div "SearchWithCriteria5d7dcedf-084f-47c5-b7f0-208da582deaa Writer Name Temperton [P…" at bounding box center [396, 121] width 631 height 23
paste input "Guetta"
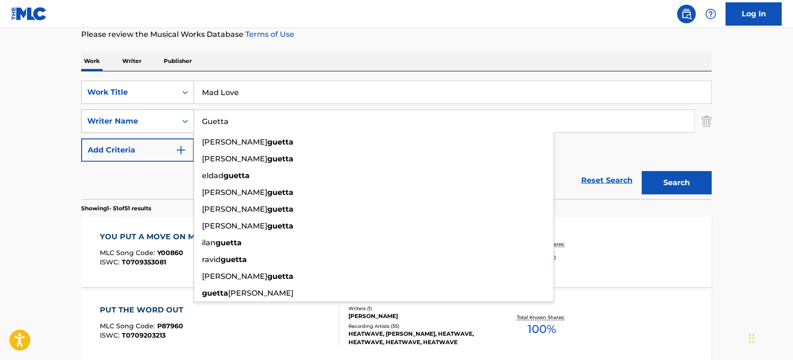
drag, startPoint x: 246, startPoint y: 119, endPoint x: 171, endPoint y: 122, distance: 75.7
click at [171, 122] on div "SearchWithCriteria5d7dcedf-084f-47c5-b7f0-208da582deaa Writer Name [PERSON_NAME…" at bounding box center [396, 121] width 631 height 23
paste input "[PERSON_NAME]"
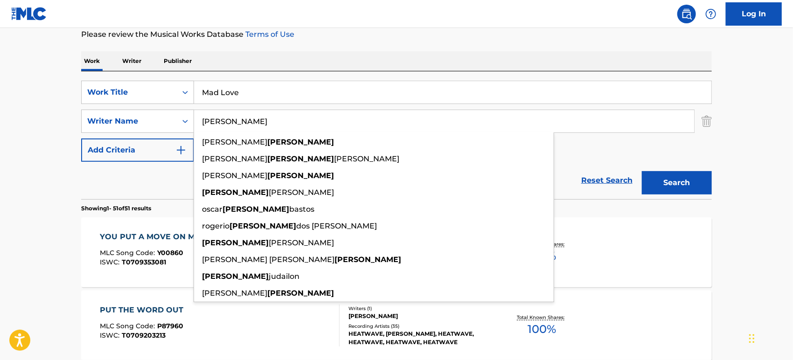
type input "[PERSON_NAME]"
click at [696, 183] on button "Search" at bounding box center [677, 182] width 70 height 23
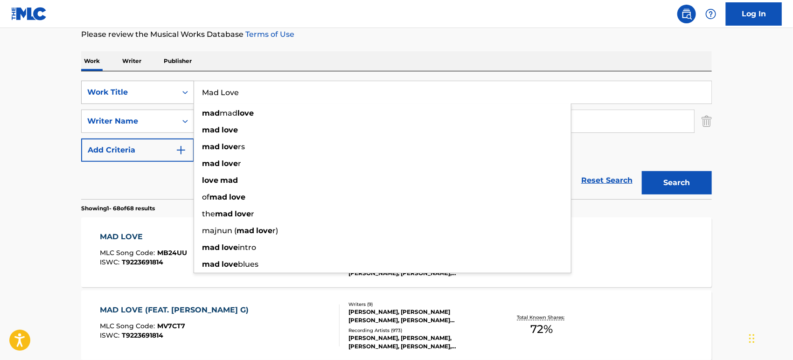
drag, startPoint x: 264, startPoint y: 95, endPoint x: 163, endPoint y: 92, distance: 100.8
click at [163, 92] on div "SearchWithCriteriaf84d8b47-8683-4a17-b269-6d1d1d0a7de4 Work Title Mad Love mad …" at bounding box center [396, 92] width 631 height 23
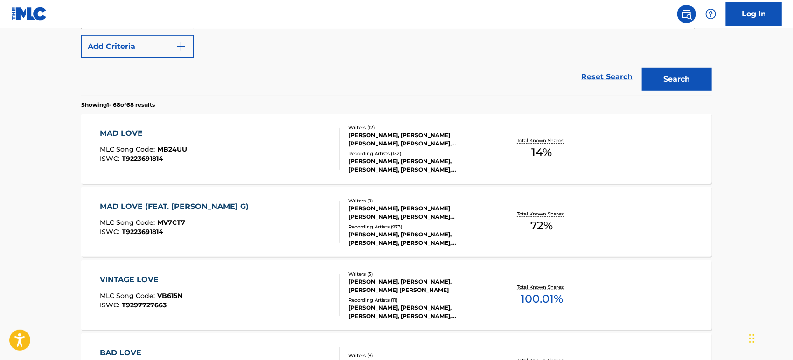
scroll to position [282, 0]
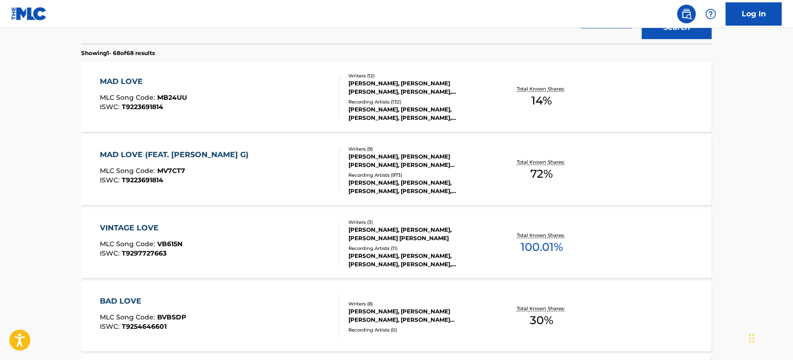
click at [414, 172] on div "Recording Artists ( 973 )" at bounding box center [419, 175] width 141 height 7
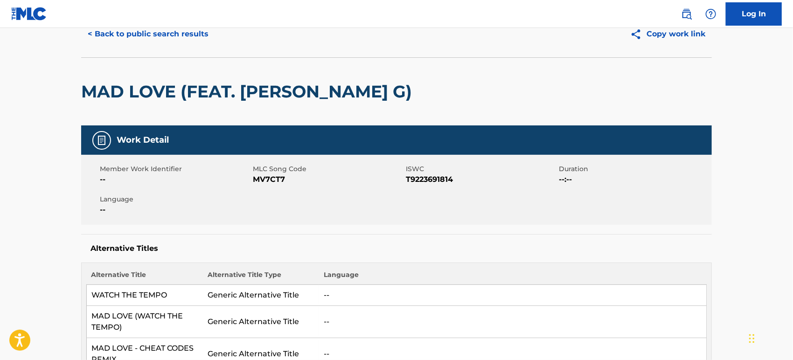
scroll to position [52, 0]
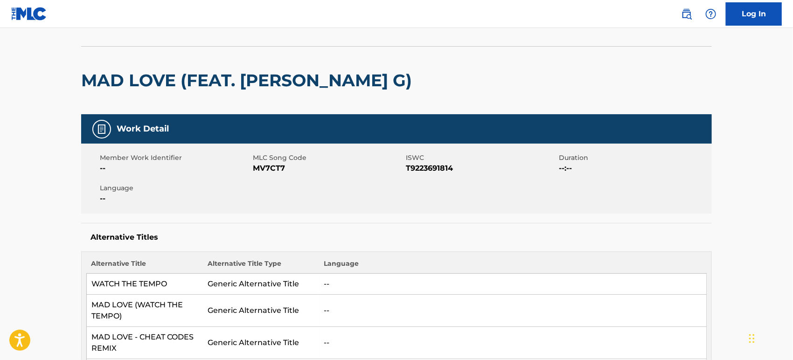
click at [400, 74] on div "MAD LOVE (FEAT. [PERSON_NAME] G)" at bounding box center [396, 80] width 631 height 68
